Goal: Find specific page/section: Find specific page/section

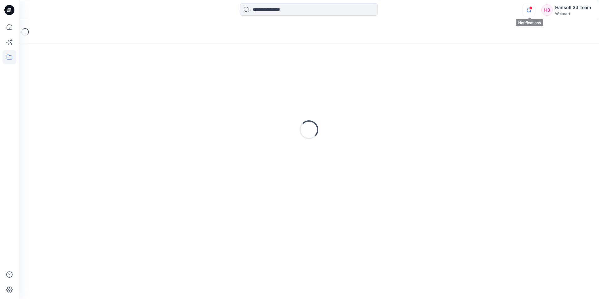
click at [530, 10] on icon "button" at bounding box center [529, 10] width 12 height 13
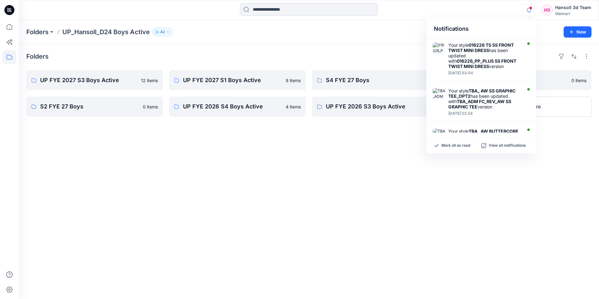
click at [457, 14] on div "Notifications Your style 016226 TS SS FRONT TWIST MINI DRESS has been updated w…" at bounding box center [309, 10] width 580 height 14
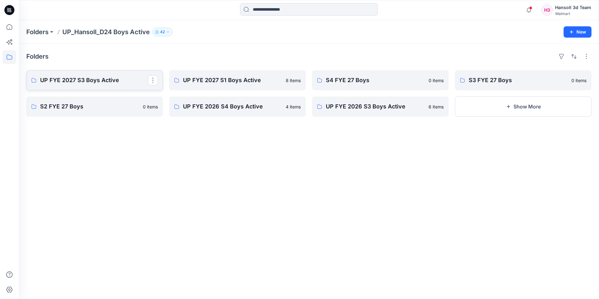
click at [110, 76] on p "UP FYE 2027 S3 Boys Active" at bounding box center [94, 80] width 108 height 9
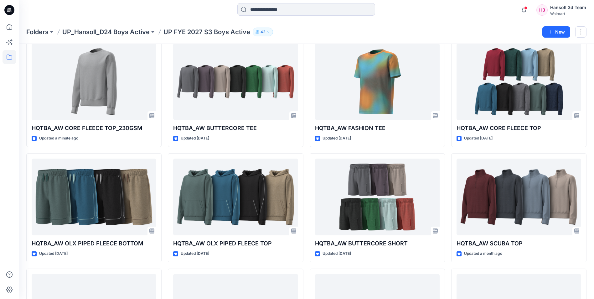
scroll to position [63, 0]
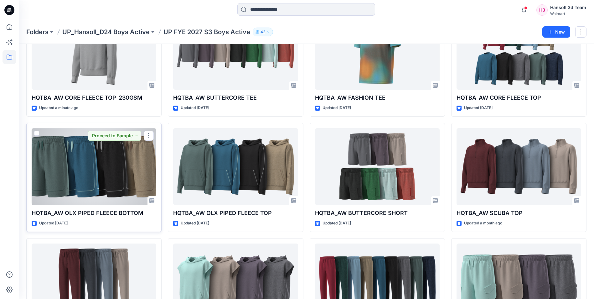
click at [108, 187] on div at bounding box center [94, 166] width 125 height 77
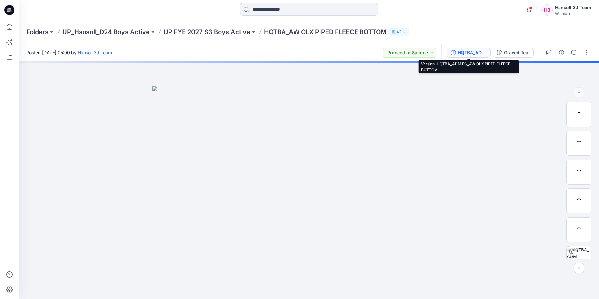
click at [486, 52] on div "HQTBA_ADM FC_AW OLX PIPED FLEECE BOTTOM" at bounding box center [472, 52] width 29 height 7
